Goal: Navigation & Orientation: Find specific page/section

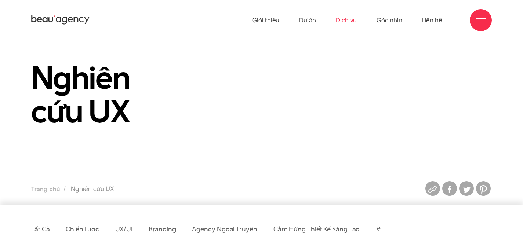
click at [346, 21] on link "Dịch vụ" at bounding box center [346, 20] width 21 height 40
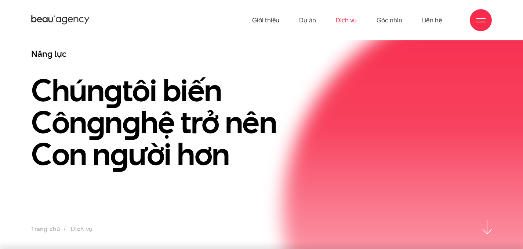
click at [186, 93] on h1 "Chún g tôi biến Côn g n g hệ trở nên Con n g ười hơn" at bounding box center [163, 123] width 265 height 96
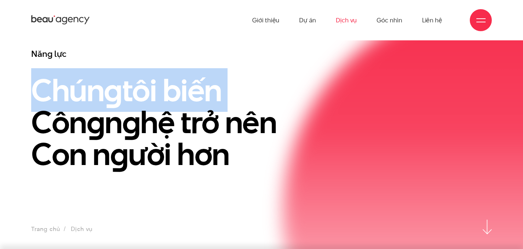
click at [186, 93] on h1 "Chún g tôi biến Côn g n g hệ trở nên Con n g ười hơn" at bounding box center [163, 123] width 265 height 96
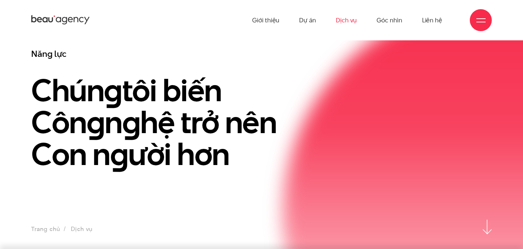
click at [199, 127] on h1 "Chún g tôi biến Côn g n g hệ trở nên Con n g ười hơn" at bounding box center [163, 123] width 265 height 96
drag, startPoint x: 236, startPoint y: 155, endPoint x: 250, endPoint y: 150, distance: 15.2
click at [236, 155] on h1 "Chún g tôi biến Côn g n g hệ trở nên Con n g ười hơn" at bounding box center [163, 123] width 265 height 96
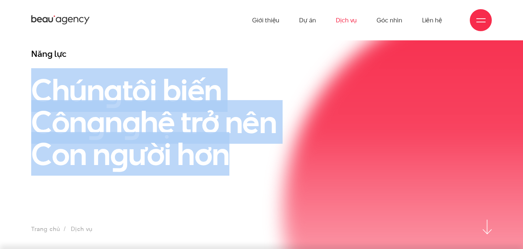
drag, startPoint x: 36, startPoint y: 87, endPoint x: 252, endPoint y: 159, distance: 228.0
click at [252, 159] on h1 "Chún g tôi biến Côn g n g hệ trở nên Con n g ười hơn" at bounding box center [163, 123] width 265 height 96
click at [253, 152] on h1 "Chún g tôi biến Côn g n g hệ trở nên Con n g ười hơn" at bounding box center [163, 123] width 265 height 96
drag, startPoint x: 234, startPoint y: 158, endPoint x: 32, endPoint y: 93, distance: 211.7
click at [32, 93] on h1 "Chún g tôi biến Côn g n g hệ trở nên Con n g ười hơn" at bounding box center [163, 123] width 265 height 96
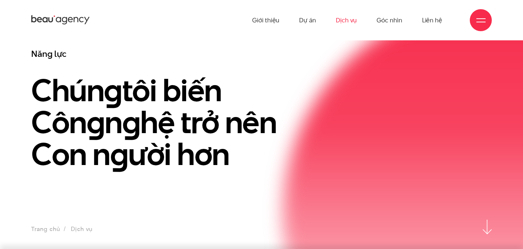
click at [70, 95] on h1 "Chún g tôi biến Côn g n g hệ trở nên Con n g ười hơn" at bounding box center [163, 123] width 265 height 96
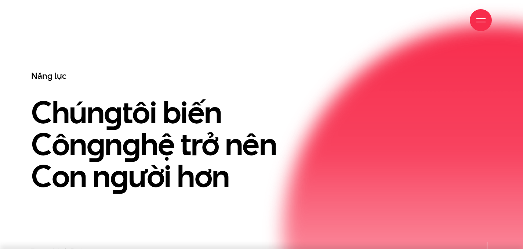
scroll to position [66, 0]
